Goal: Transaction & Acquisition: Purchase product/service

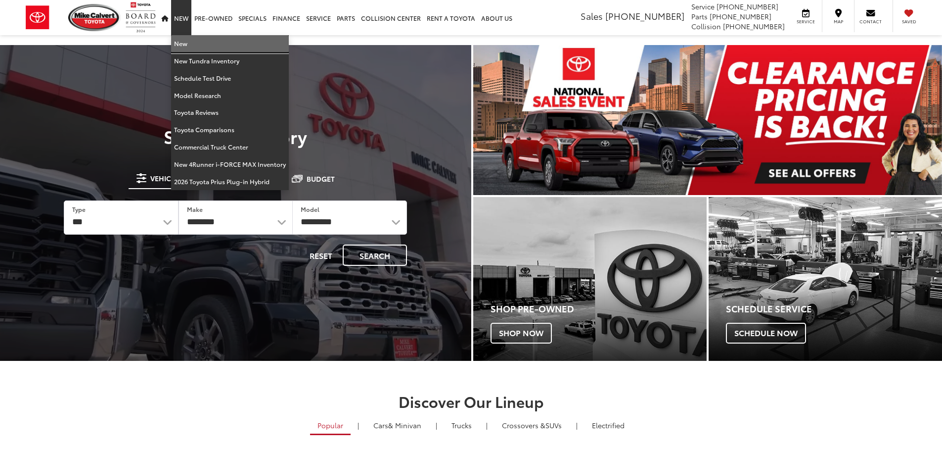
click at [184, 44] on link "New" at bounding box center [230, 43] width 118 height 17
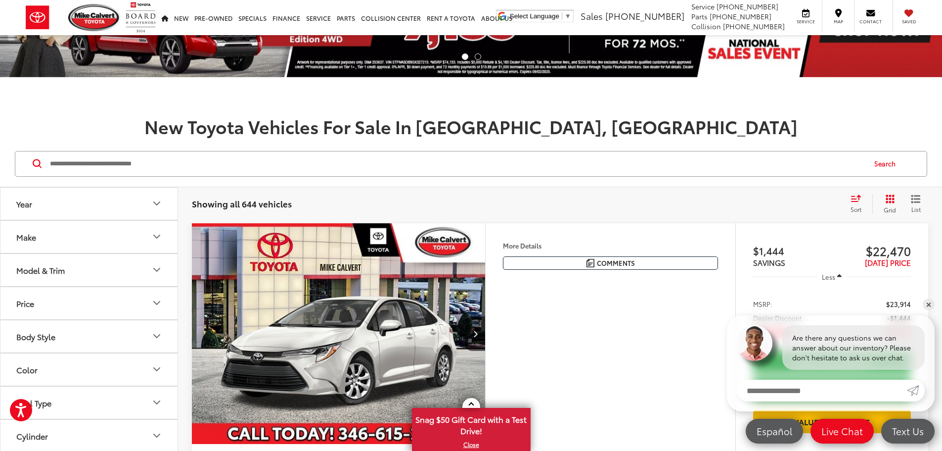
scroll to position [99, 0]
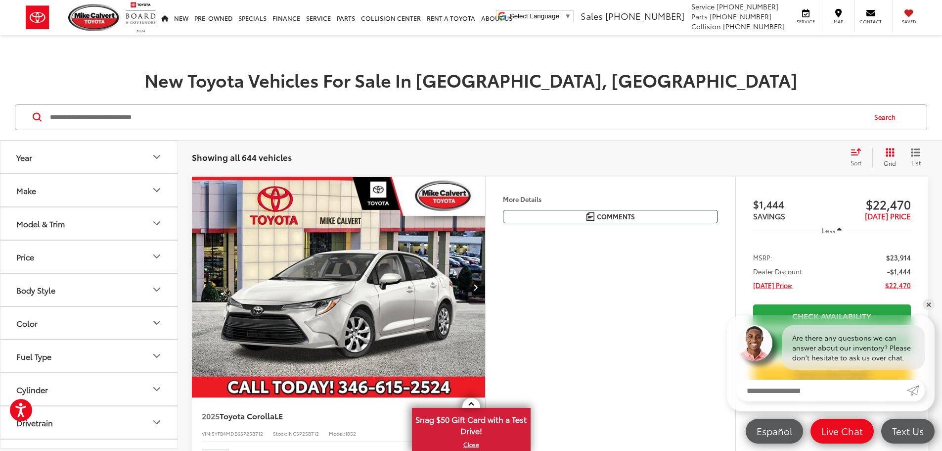
click at [47, 194] on button "Make" at bounding box center [89, 190] width 178 height 32
click at [61, 286] on div "Model & Trim" at bounding box center [40, 286] width 48 height 9
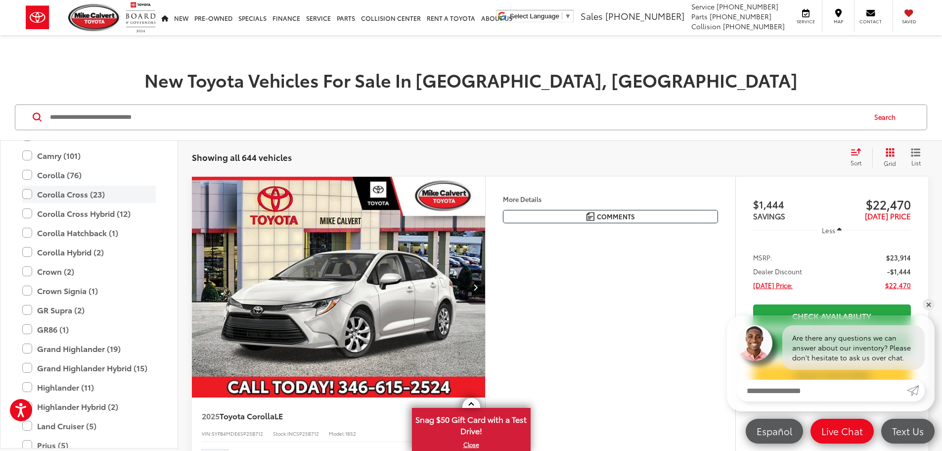
scroll to position [291, 0]
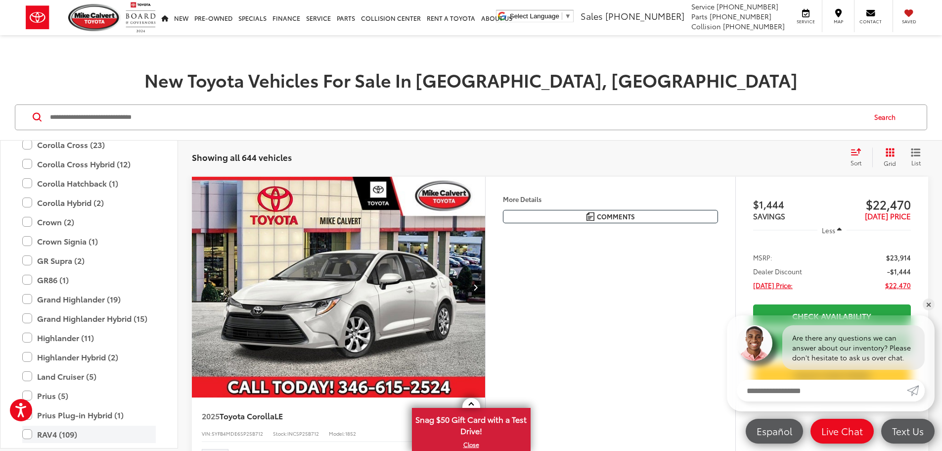
click at [27, 434] on label "RAV4 (109)" at bounding box center [89, 433] width 134 height 17
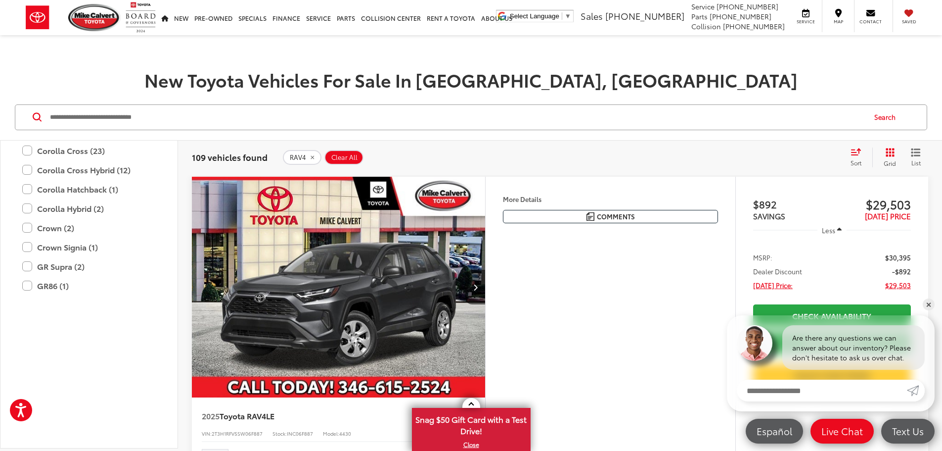
scroll to position [93, 0]
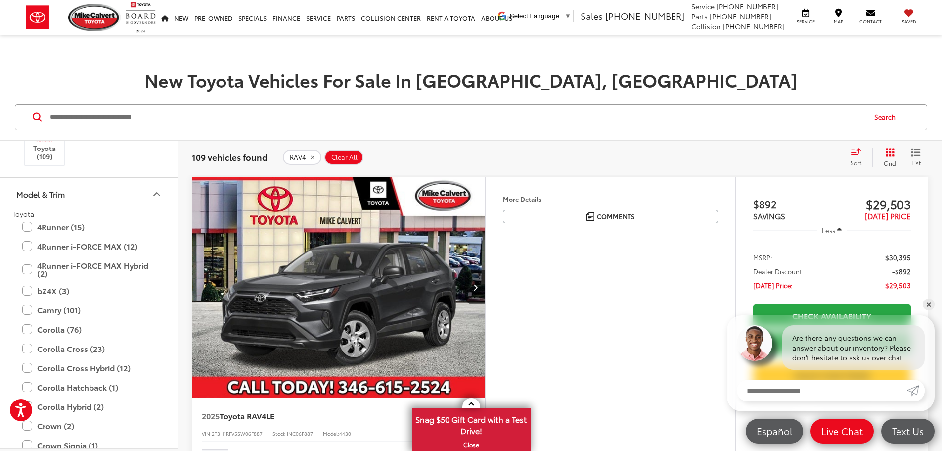
click at [156, 192] on icon "Model & Trim" at bounding box center [157, 194] width 12 height 12
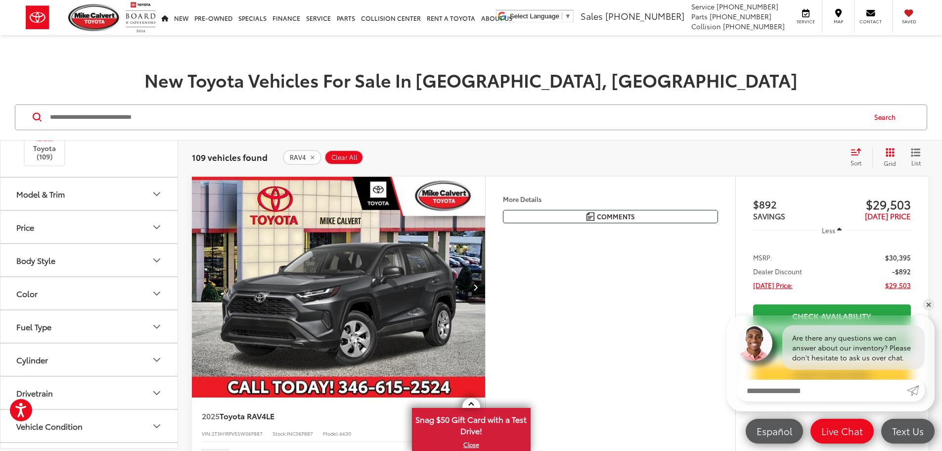
scroll to position [0, 0]
click at [64, 256] on button "Body Style" at bounding box center [89, 260] width 178 height 32
click at [67, 292] on button "Color" at bounding box center [89, 293] width 178 height 32
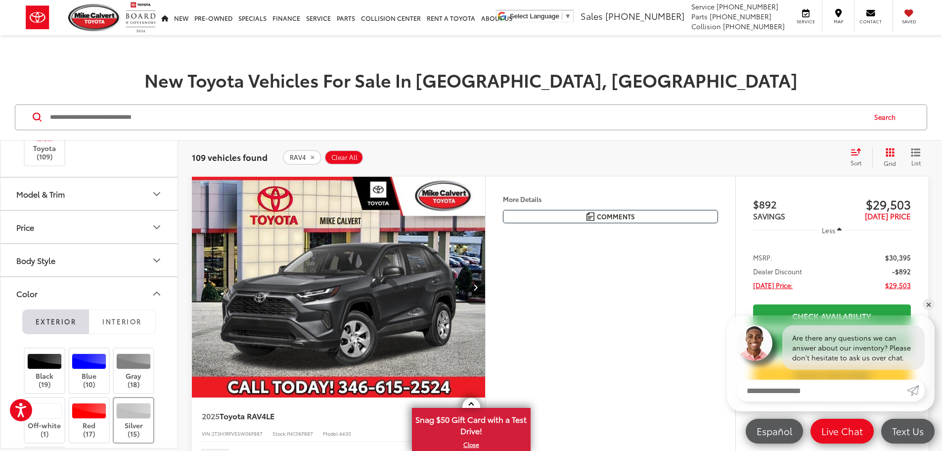
click at [141, 418] on div at bounding box center [133, 411] width 35 height 16
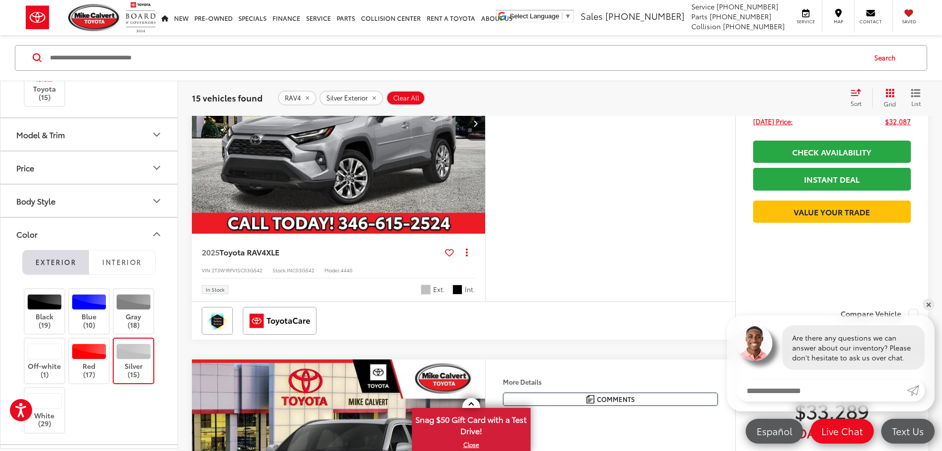
scroll to position [940, 0]
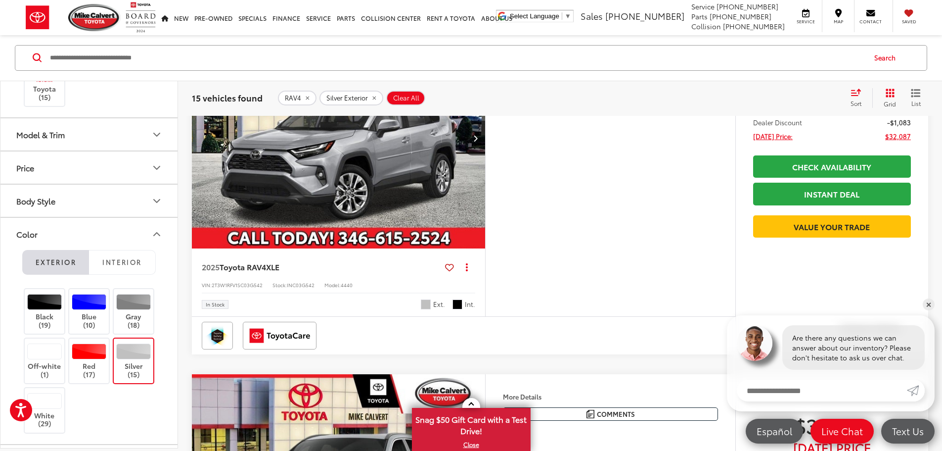
click at [0, 0] on button "More..." at bounding box center [0, 0] width 0 height 0
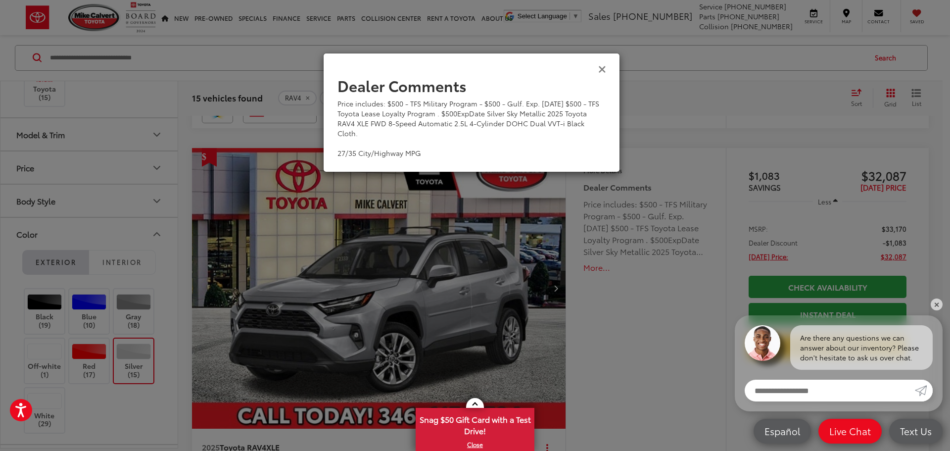
click at [603, 72] on icon "Close" at bounding box center [602, 68] width 8 height 10
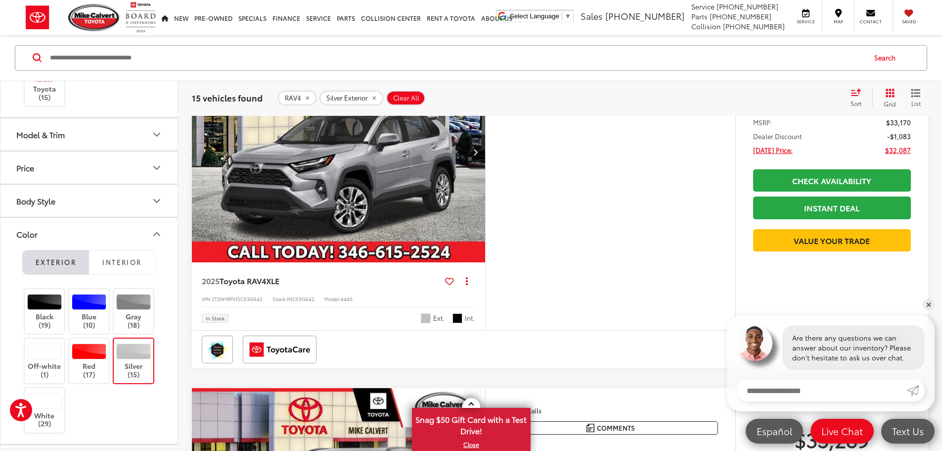
scroll to position [989, 0]
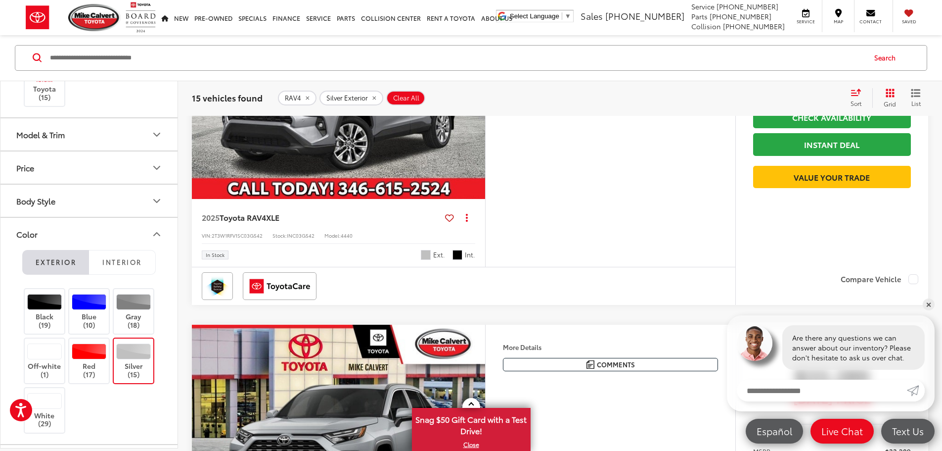
click at [162, 236] on icon "Color" at bounding box center [157, 234] width 12 height 12
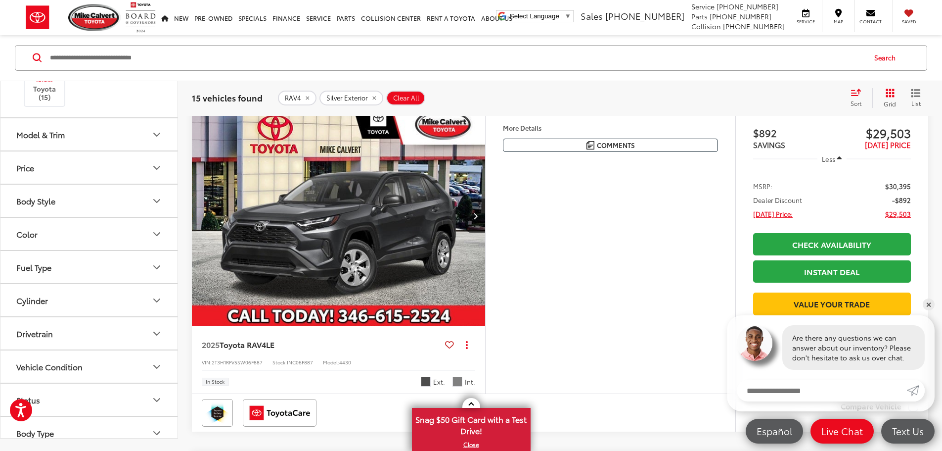
scroll to position [148, 0]
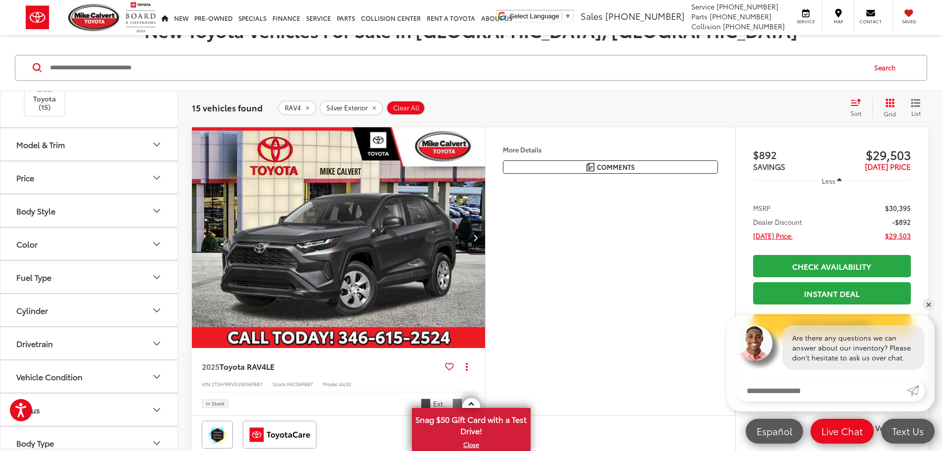
click at [443, 253] on img "2025 Toyota RAV4 LE 0" at bounding box center [338, 237] width 295 height 221
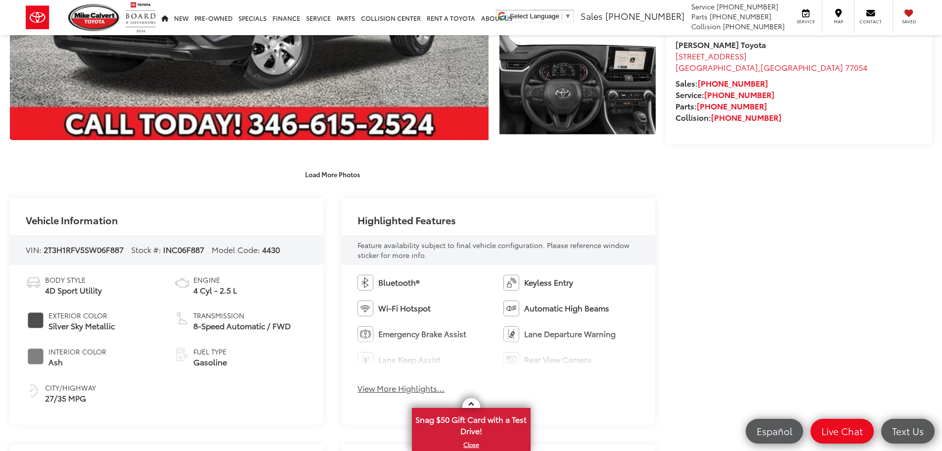
click at [398, 387] on button "View More Highlights..." at bounding box center [401, 387] width 87 height 11
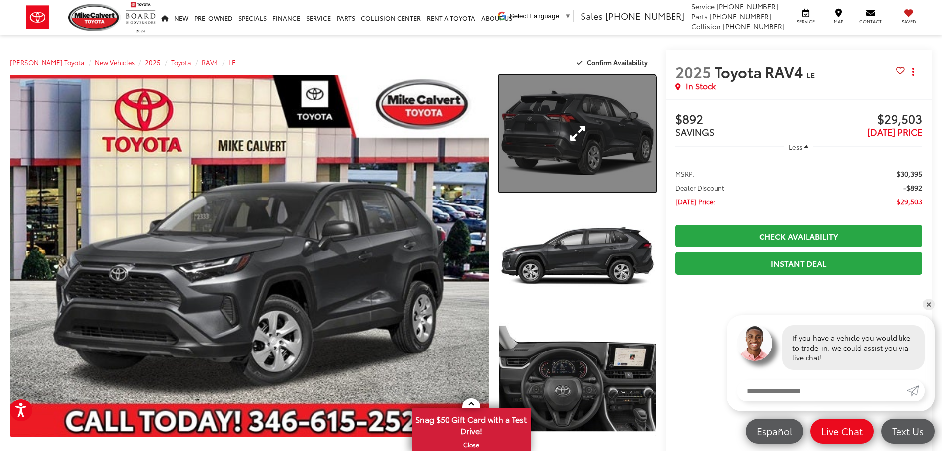
click at [551, 147] on link "Expand Photo 1" at bounding box center [578, 133] width 156 height 117
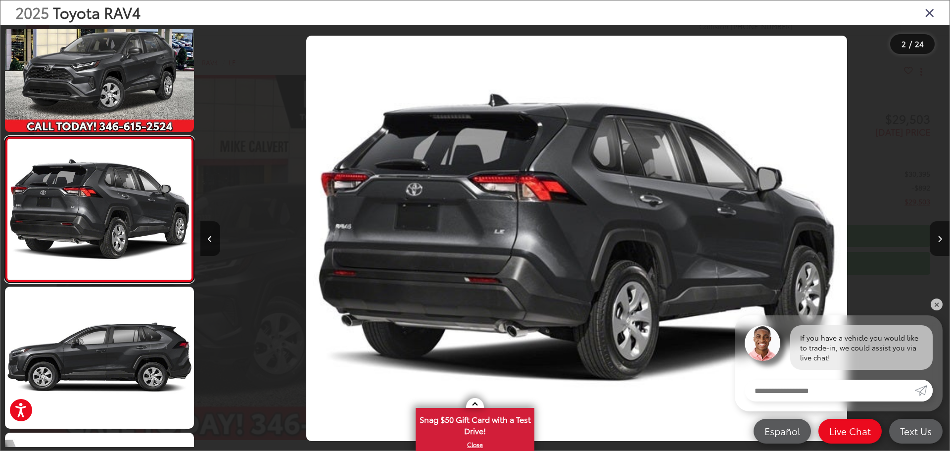
scroll to position [0, 749]
